Goal: Ask a question

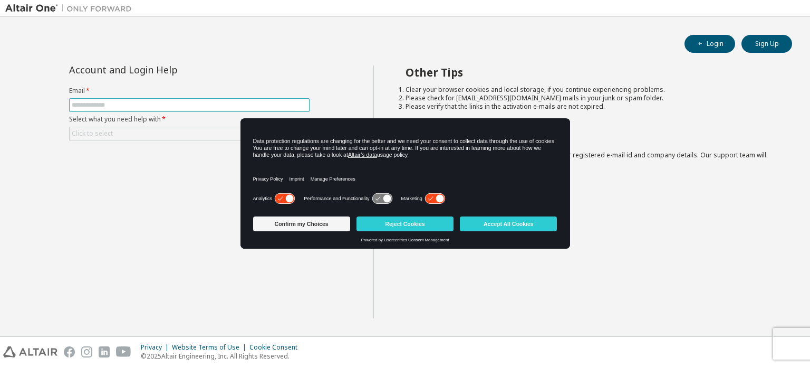
click at [276, 110] on span at bounding box center [189, 105] width 241 height 14
click at [310, 223] on button "Confirm my Choices" at bounding box center [301, 223] width 97 height 15
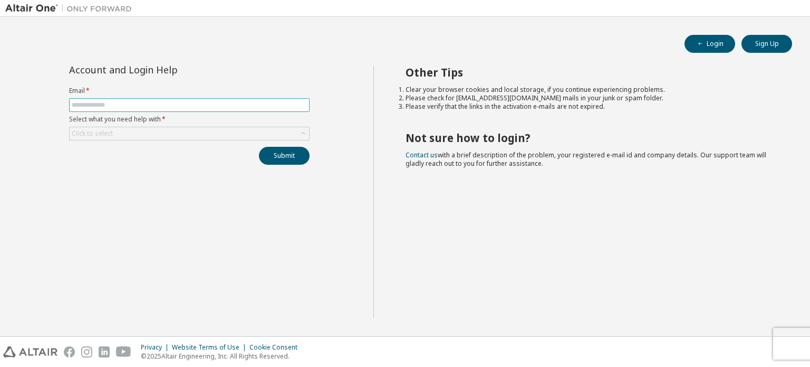
click at [162, 106] on input "text" at bounding box center [189, 105] width 235 height 8
